Goal: Transaction & Acquisition: Purchase product/service

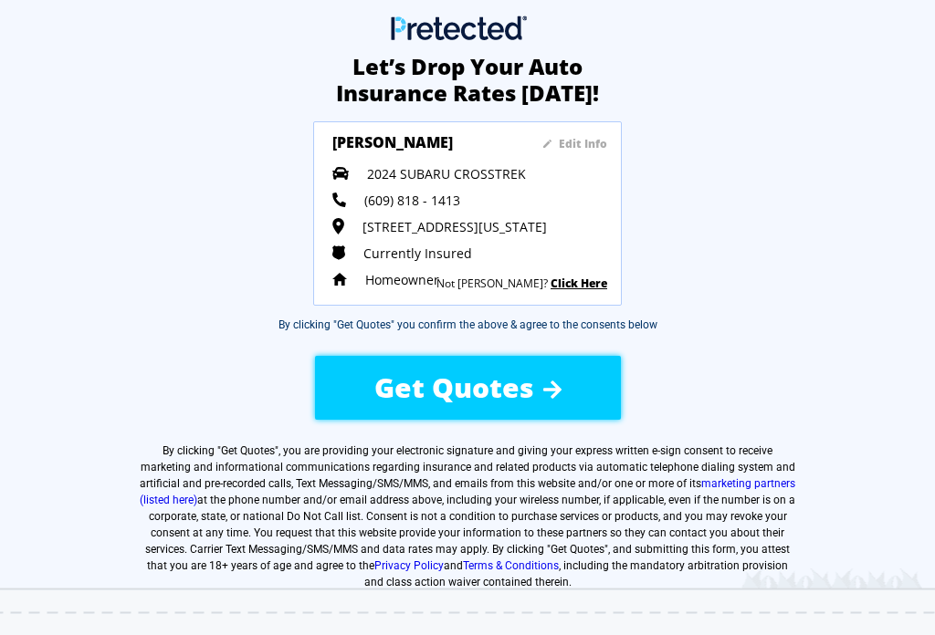
click at [554, 371] on div "Get Quotes" at bounding box center [467, 387] width 297 height 65
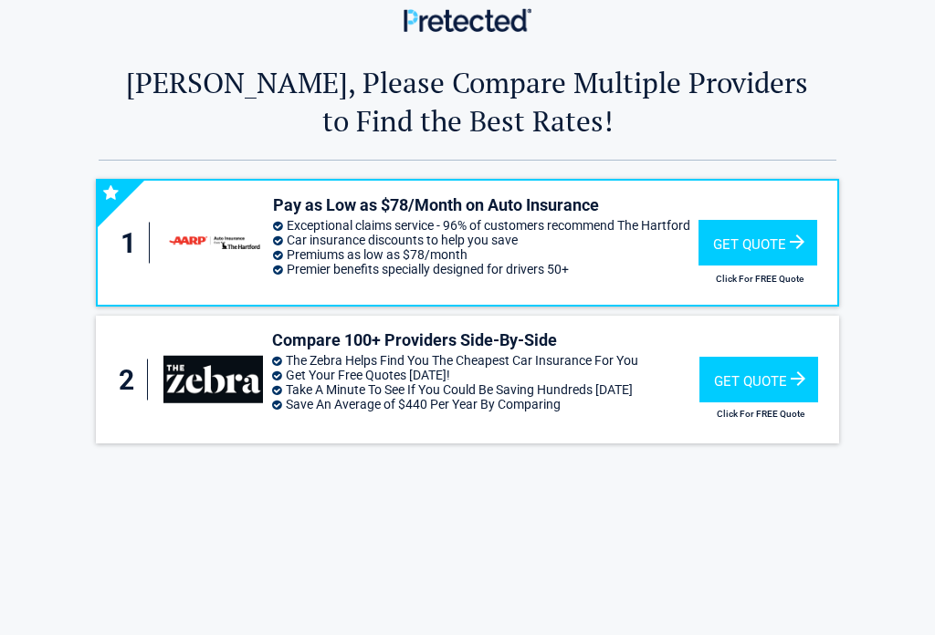
click at [787, 383] on div "Get Quote" at bounding box center [758, 380] width 119 height 46
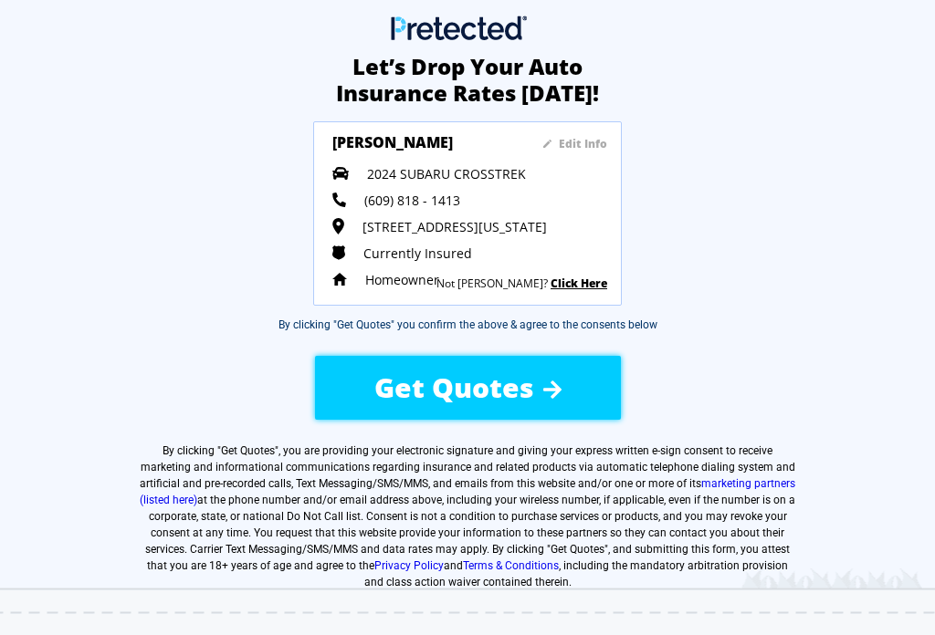
click at [518, 390] on span "Get Quotes" at bounding box center [454, 387] width 160 height 37
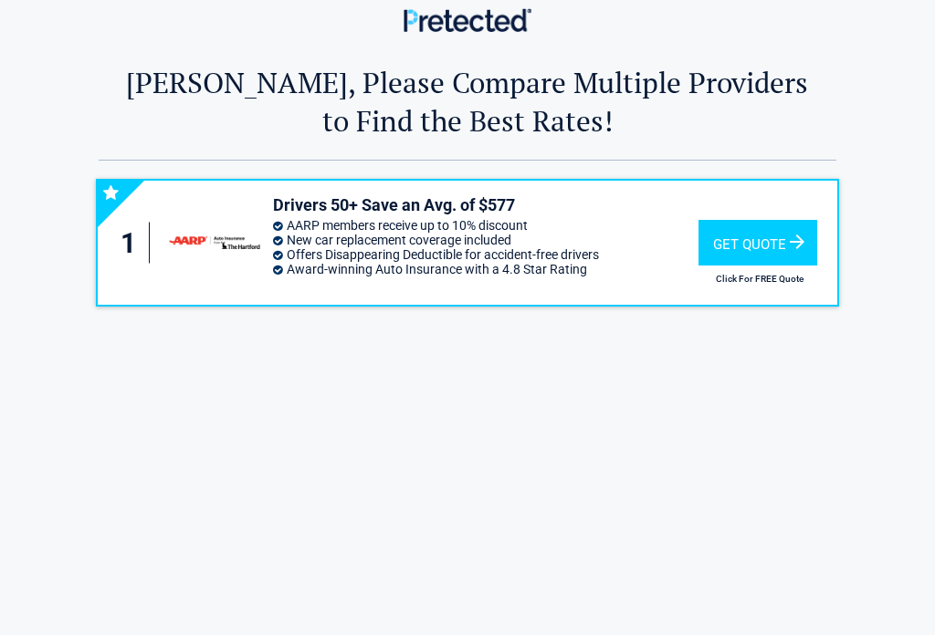
click at [774, 249] on div "Get Quote" at bounding box center [757, 243] width 119 height 46
